Goal: Information Seeking & Learning: Learn about a topic

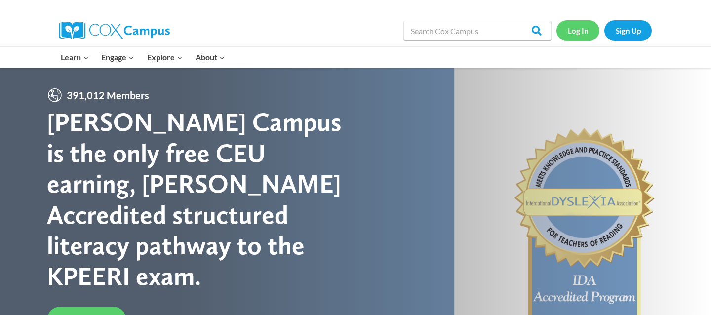
click at [577, 35] on link "Log In" at bounding box center [578, 30] width 43 height 20
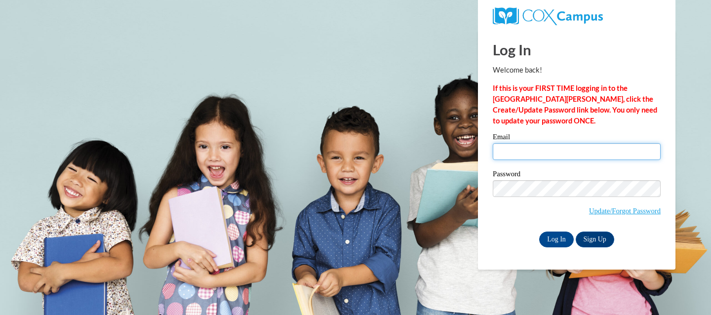
click at [513, 152] on input "Email" at bounding box center [577, 151] width 168 height 17
type input "khardage@savcds.org"
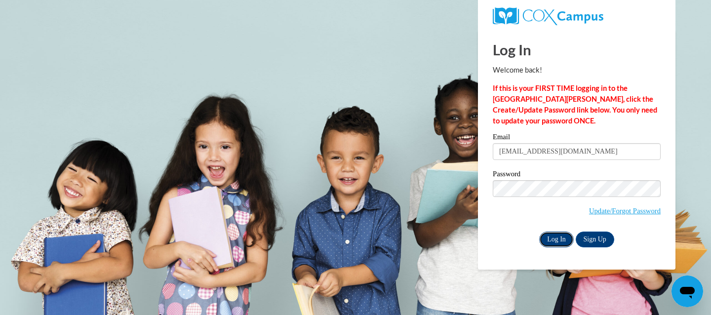
click at [553, 236] on input "Log In" at bounding box center [556, 240] width 35 height 16
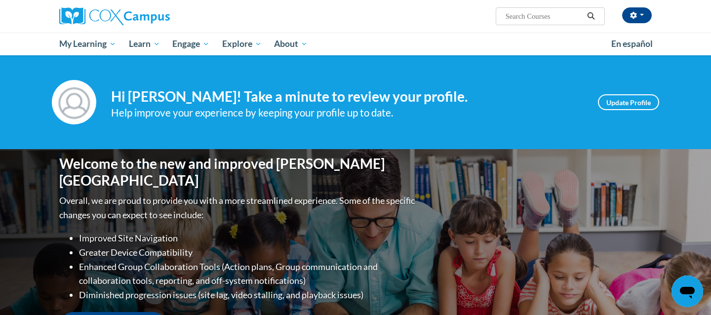
click at [526, 21] on input "Search..." at bounding box center [544, 16] width 79 height 12
type input "early literacy"
click at [592, 14] on icon "Search" at bounding box center [591, 15] width 7 height 7
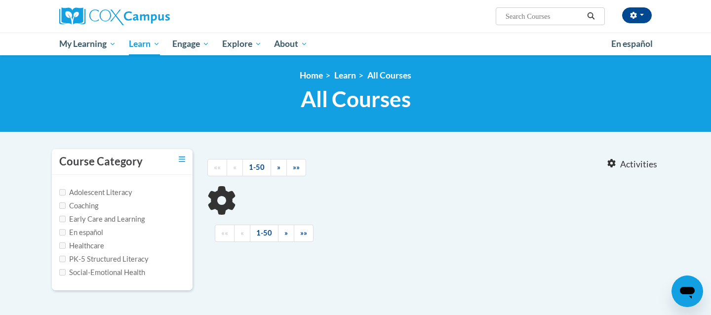
type input "early literacy"
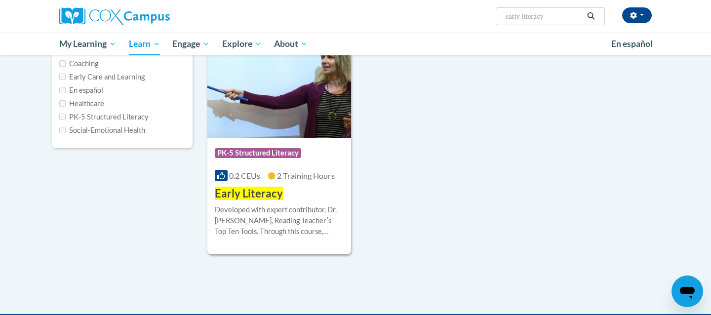
scroll to position [143, 0]
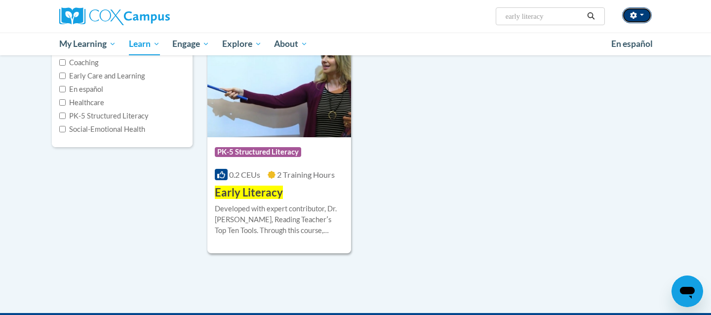
click at [640, 17] on button "button" at bounding box center [637, 15] width 30 height 16
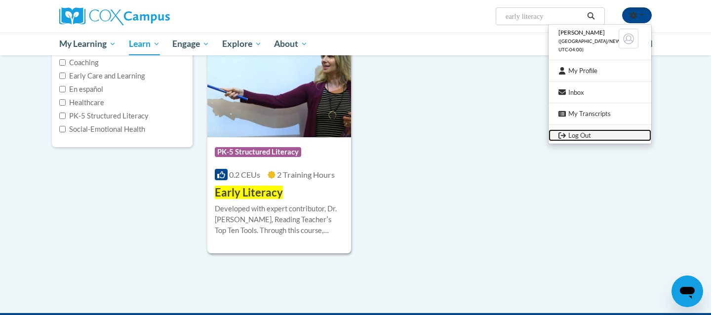
click at [591, 131] on link "Log Out" at bounding box center [600, 135] width 103 height 12
